Goal: Transaction & Acquisition: Book appointment/travel/reservation

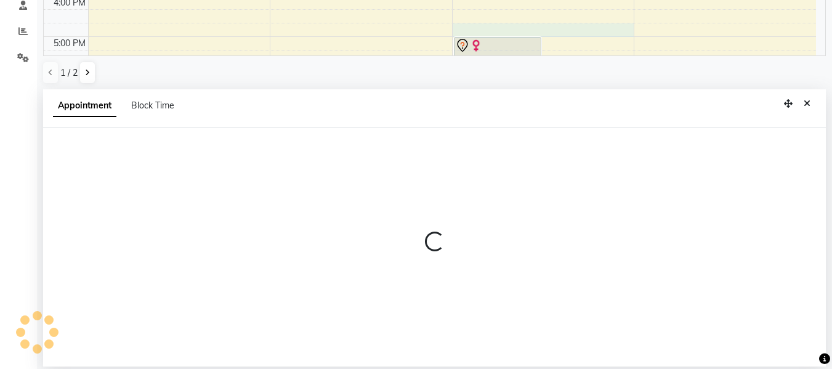
scroll to position [242, 0]
select select "10554"
select select "1005"
select select "tentative"
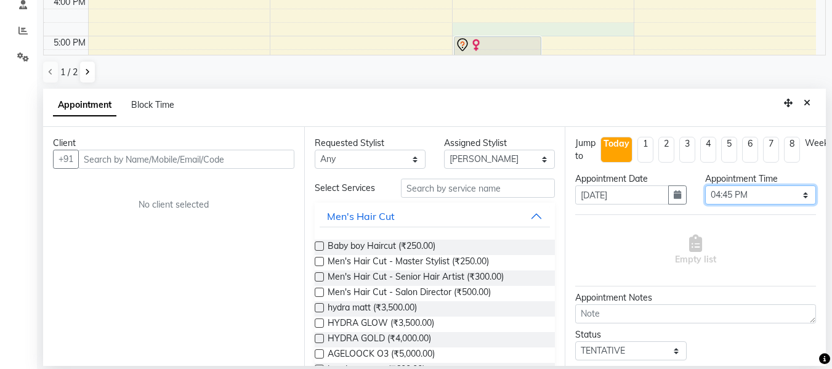
click at [795, 196] on select "Select 10:00 AM 10:15 AM 10:30 AM 10:45 AM 11:00 AM 11:15 AM 11:30 AM 11:45 AM …" at bounding box center [760, 194] width 111 height 19
click at [705, 185] on select "Select 10:00 AM 10:15 AM 10:30 AM 10:45 AM 11:00 AM 11:15 AM 11:30 AM 11:45 AM …" at bounding box center [760, 194] width 111 height 19
click at [795, 198] on select "Select 10:00 AM 10:15 AM 10:30 AM 10:45 AM 11:00 AM 11:15 AM 11:30 AM 11:45 AM …" at bounding box center [760, 194] width 111 height 19
select select "1050"
click at [705, 185] on select "Select 10:00 AM 10:15 AM 10:30 AM 10:45 AM 11:00 AM 11:15 AM 11:30 AM 11:45 AM …" at bounding box center [760, 194] width 111 height 19
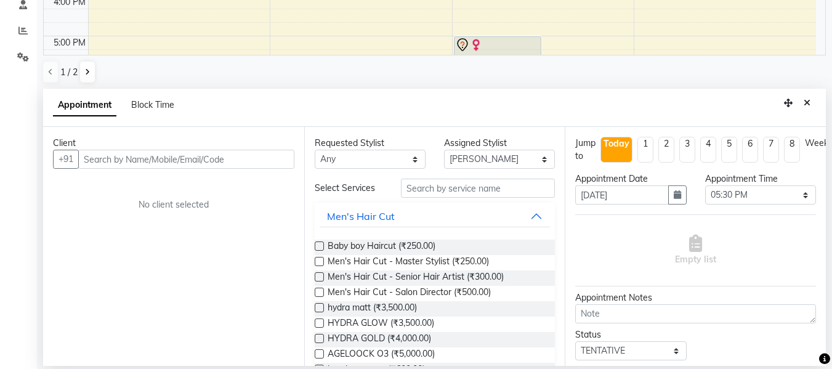
click at [318, 262] on label at bounding box center [319, 261] width 9 height 9
click at [318, 262] on input "checkbox" at bounding box center [319, 262] width 8 height 8
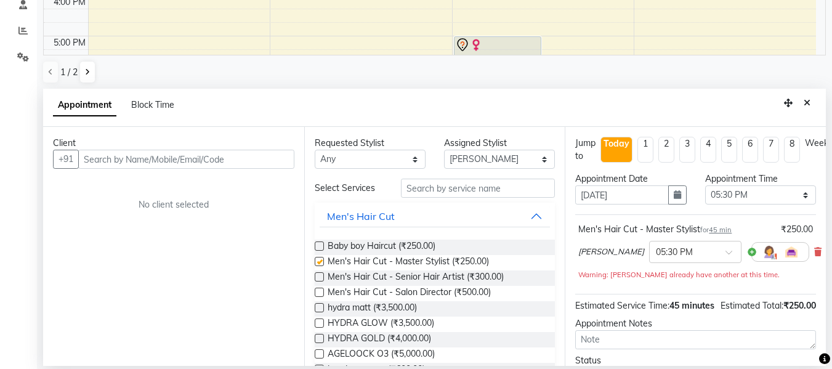
checkbox input "false"
click at [407, 185] on input "text" at bounding box center [478, 187] width 154 height 19
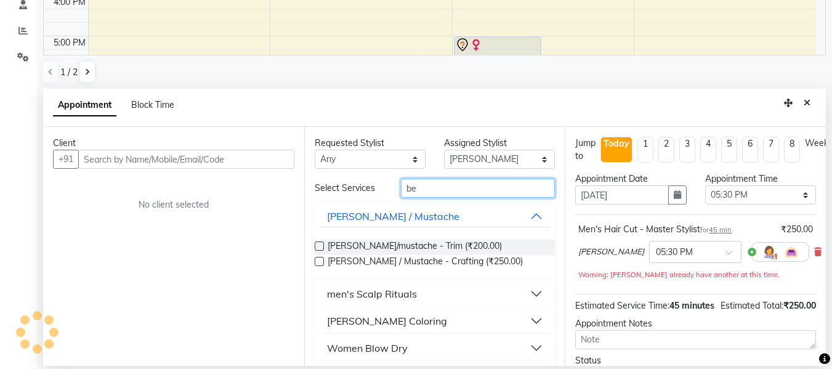
type input "be"
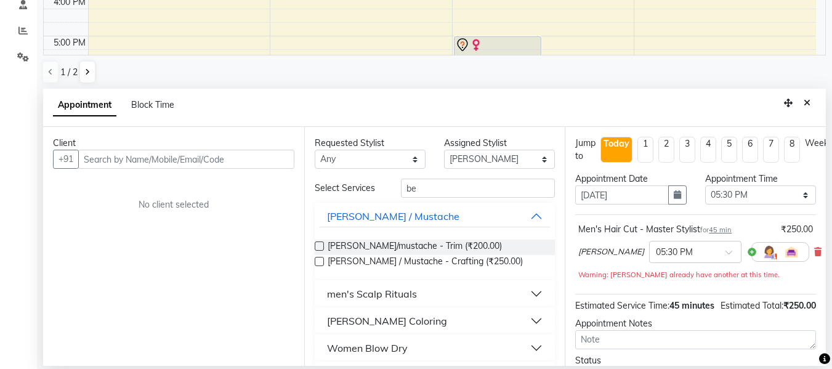
click at [319, 242] on label at bounding box center [319, 245] width 9 height 9
click at [319, 243] on input "checkbox" at bounding box center [319, 247] width 8 height 8
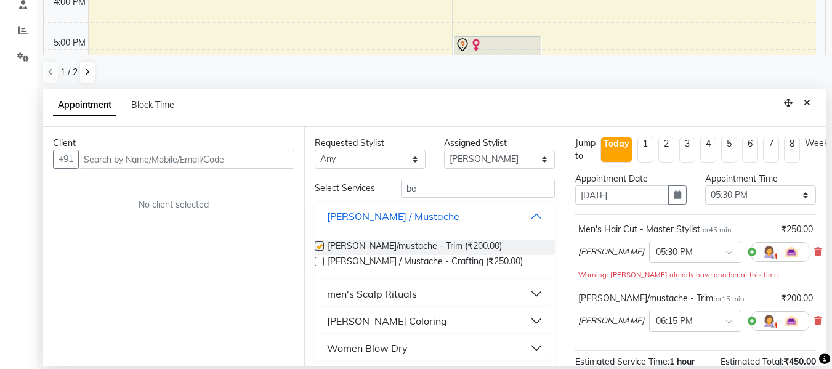
checkbox input "false"
click at [113, 156] on input "text" at bounding box center [186, 159] width 216 height 19
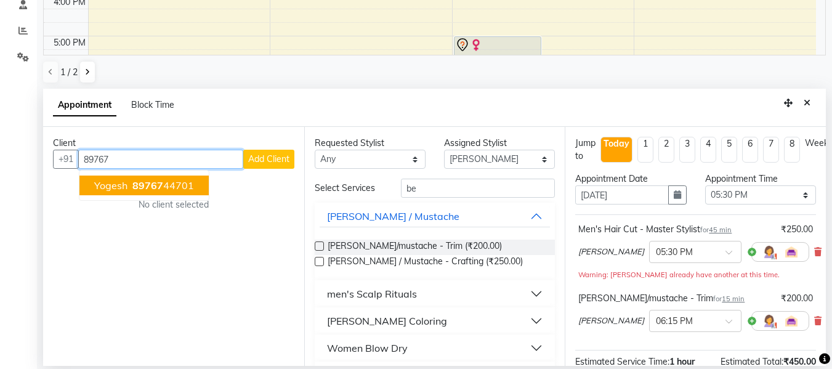
click at [144, 187] on span "89767" at bounding box center [147, 185] width 31 height 12
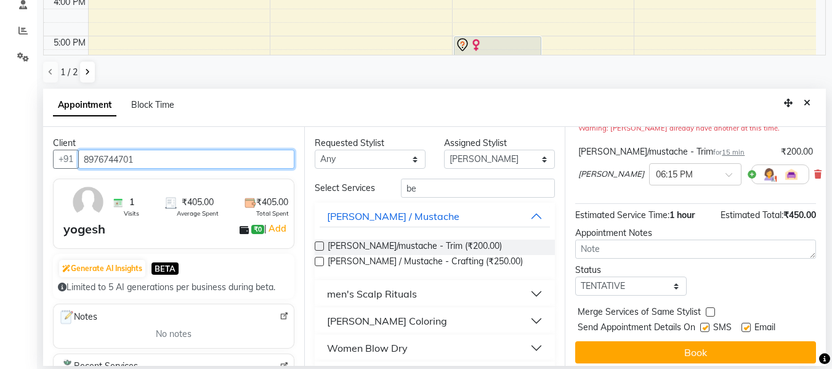
scroll to position [163, 0]
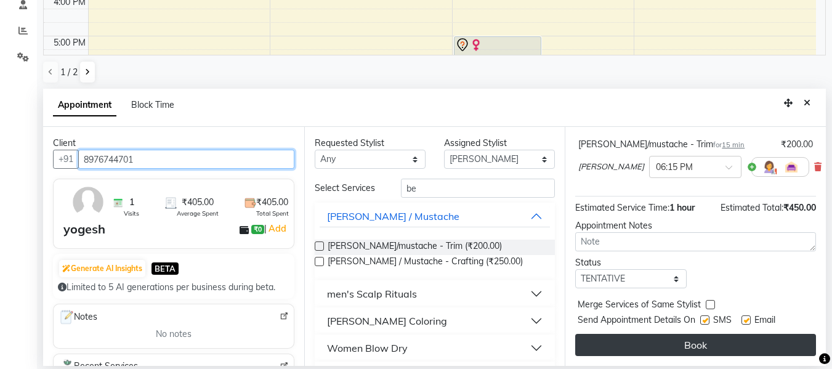
type input "8976744701"
click at [710, 334] on button "Book" at bounding box center [695, 345] width 241 height 22
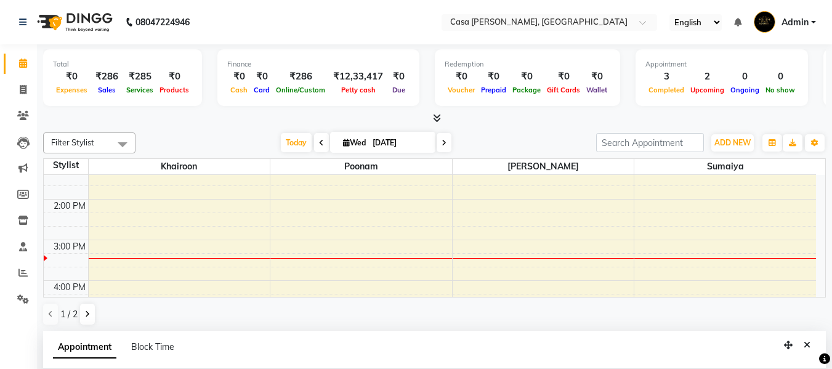
scroll to position [172, 0]
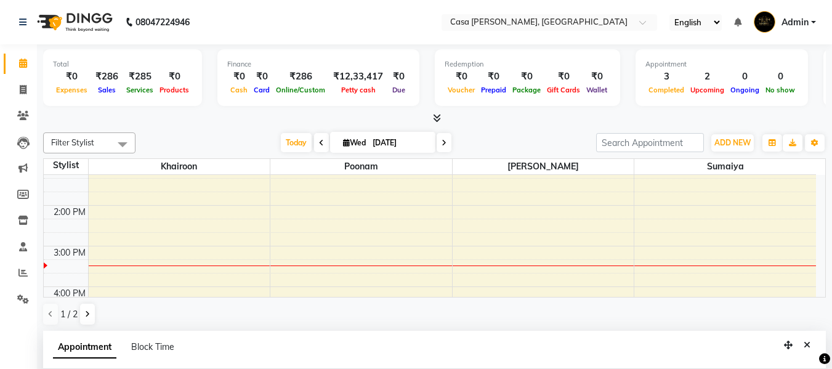
click at [443, 140] on icon at bounding box center [443, 142] width 5 height 7
type input "[DATE]"
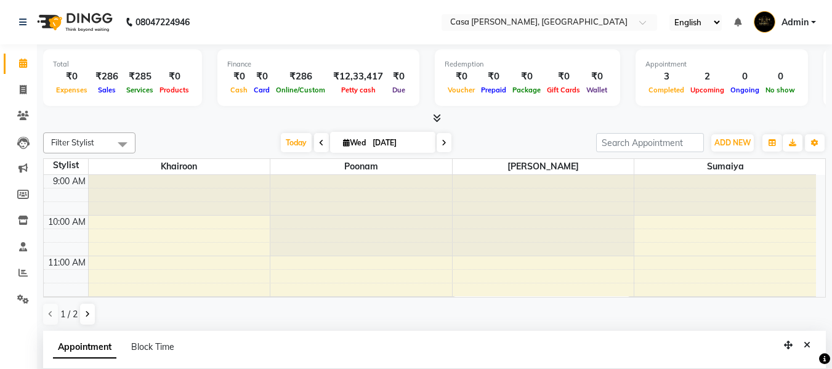
select select "1050"
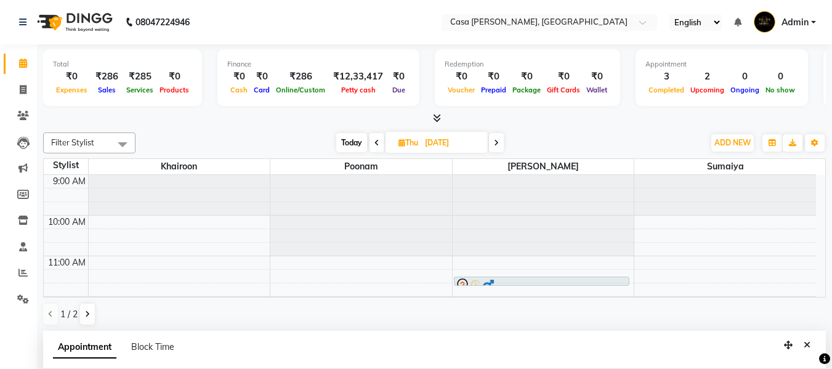
click at [374, 142] on icon at bounding box center [376, 142] width 5 height 7
type input "[DATE]"
select select "1050"
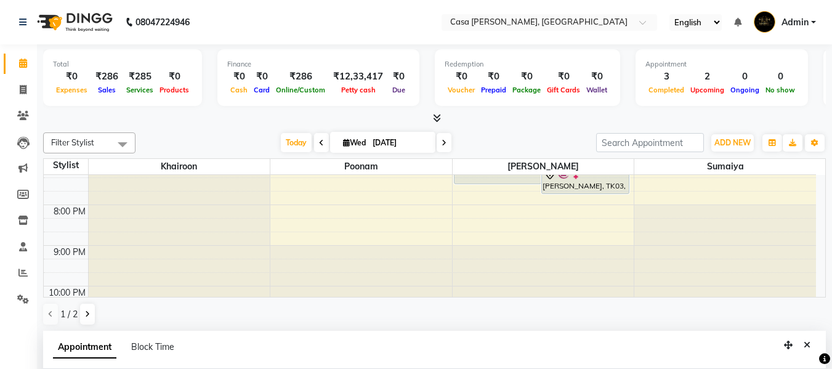
scroll to position [413, 0]
